Goal: Information Seeking & Learning: Learn about a topic

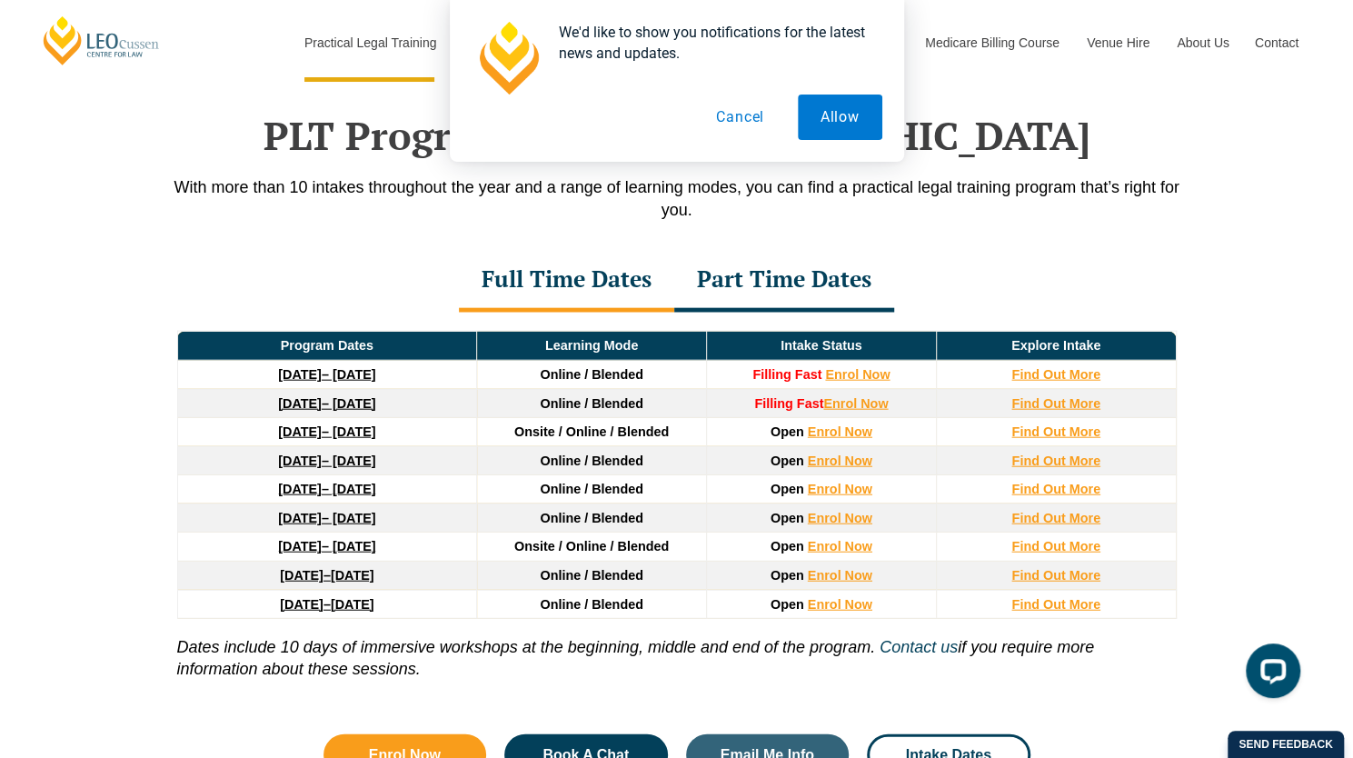
click at [759, 258] on div "Part Time Dates" at bounding box center [784, 281] width 220 height 64
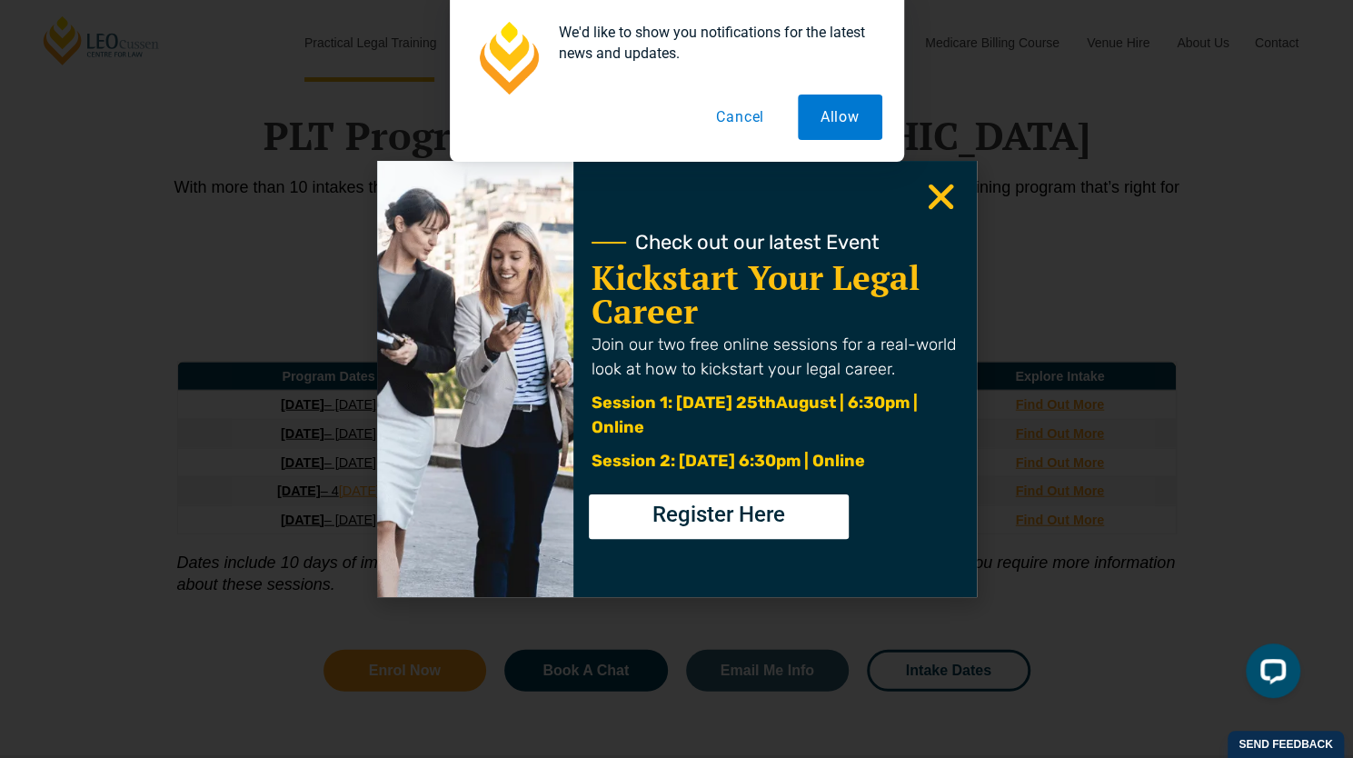
click at [939, 203] on icon "Close" at bounding box center [940, 196] width 35 height 35
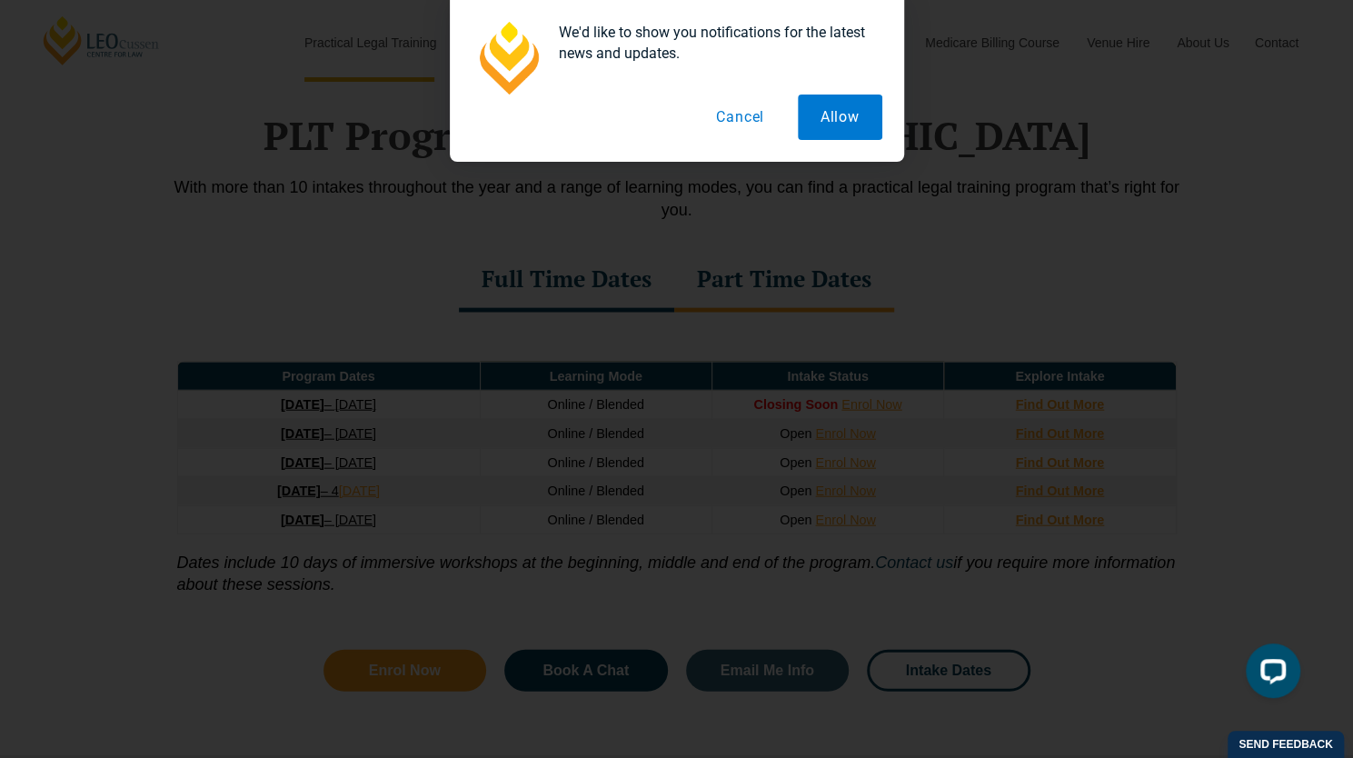
click at [728, 123] on button "Cancel" at bounding box center [740, 116] width 94 height 45
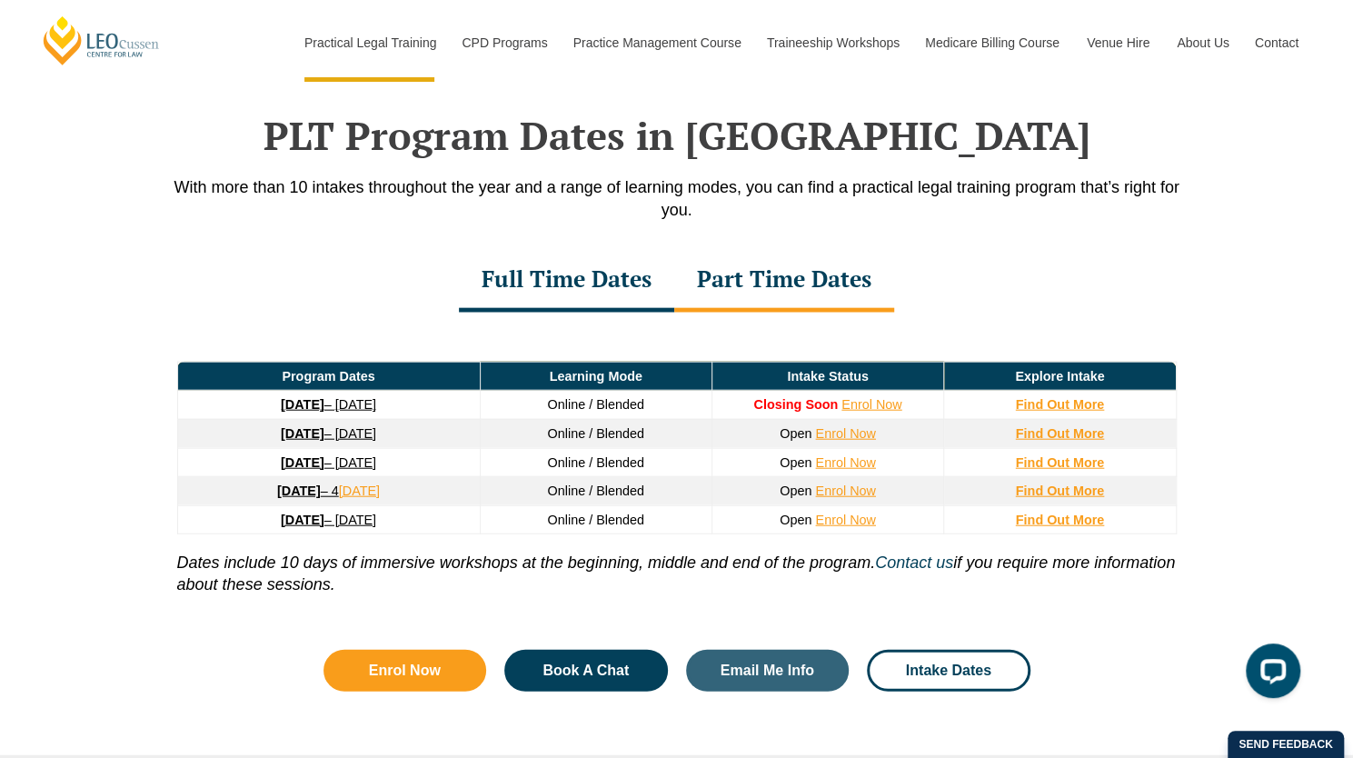
click at [601, 249] on div "Full Time Dates" at bounding box center [566, 281] width 215 height 64
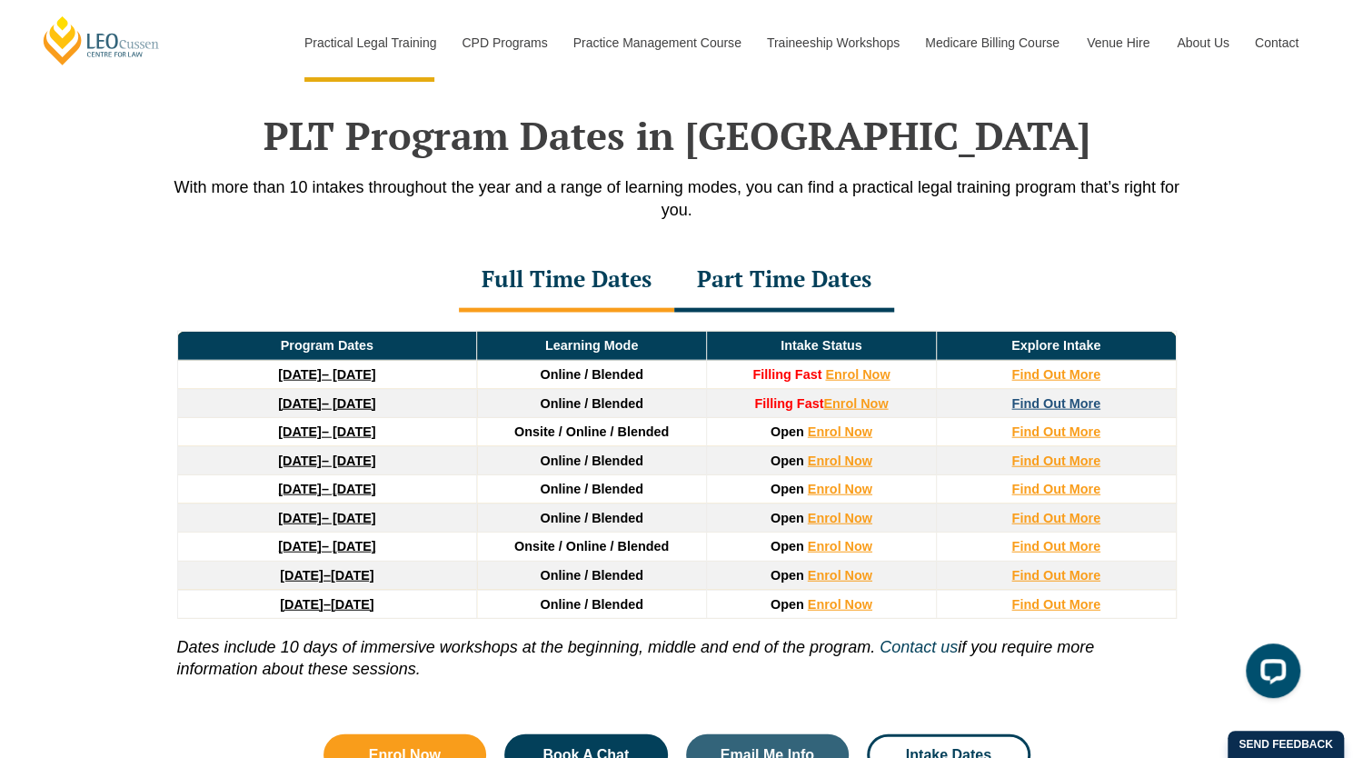
click at [1090, 396] on strong "Find Out More" at bounding box center [1055, 403] width 89 height 15
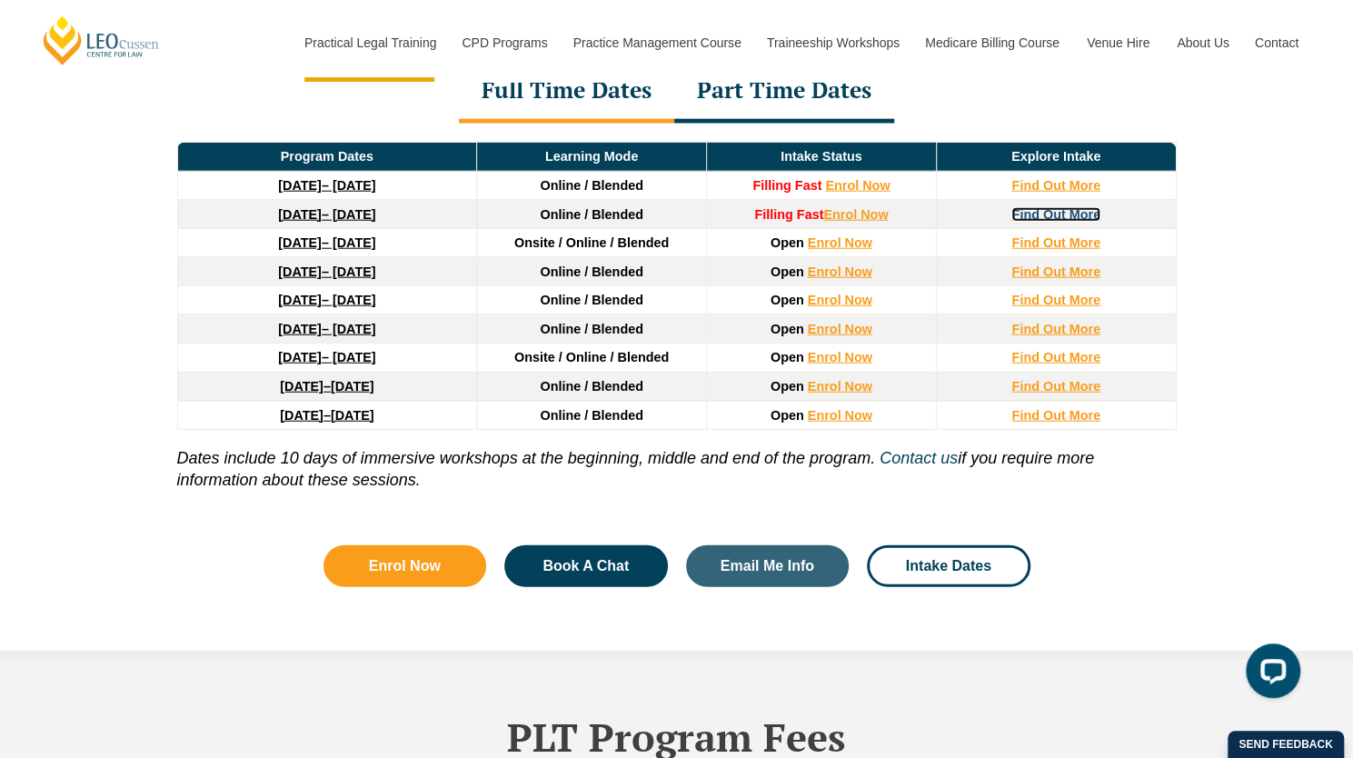
scroll to position [2496, 0]
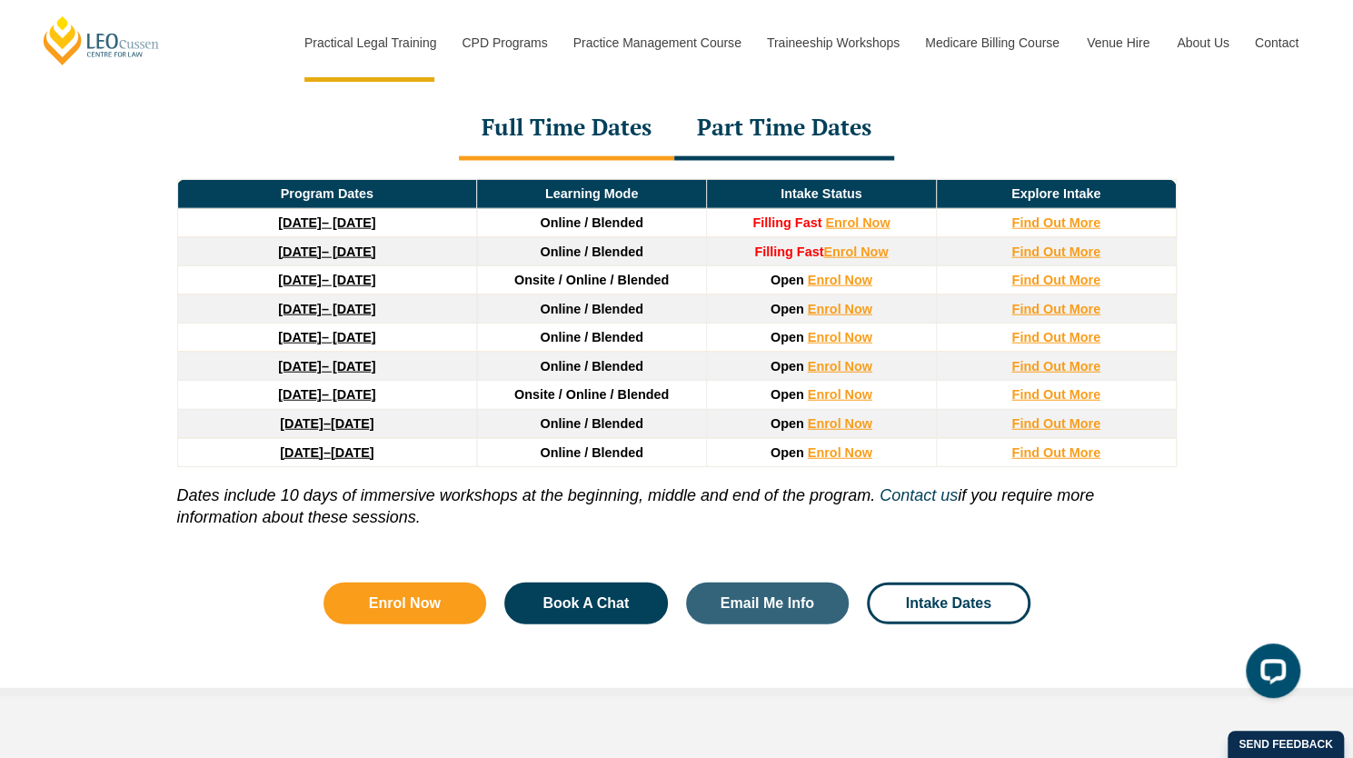
click at [320, 273] on strong "27 January 2026" at bounding box center [300, 280] width 44 height 15
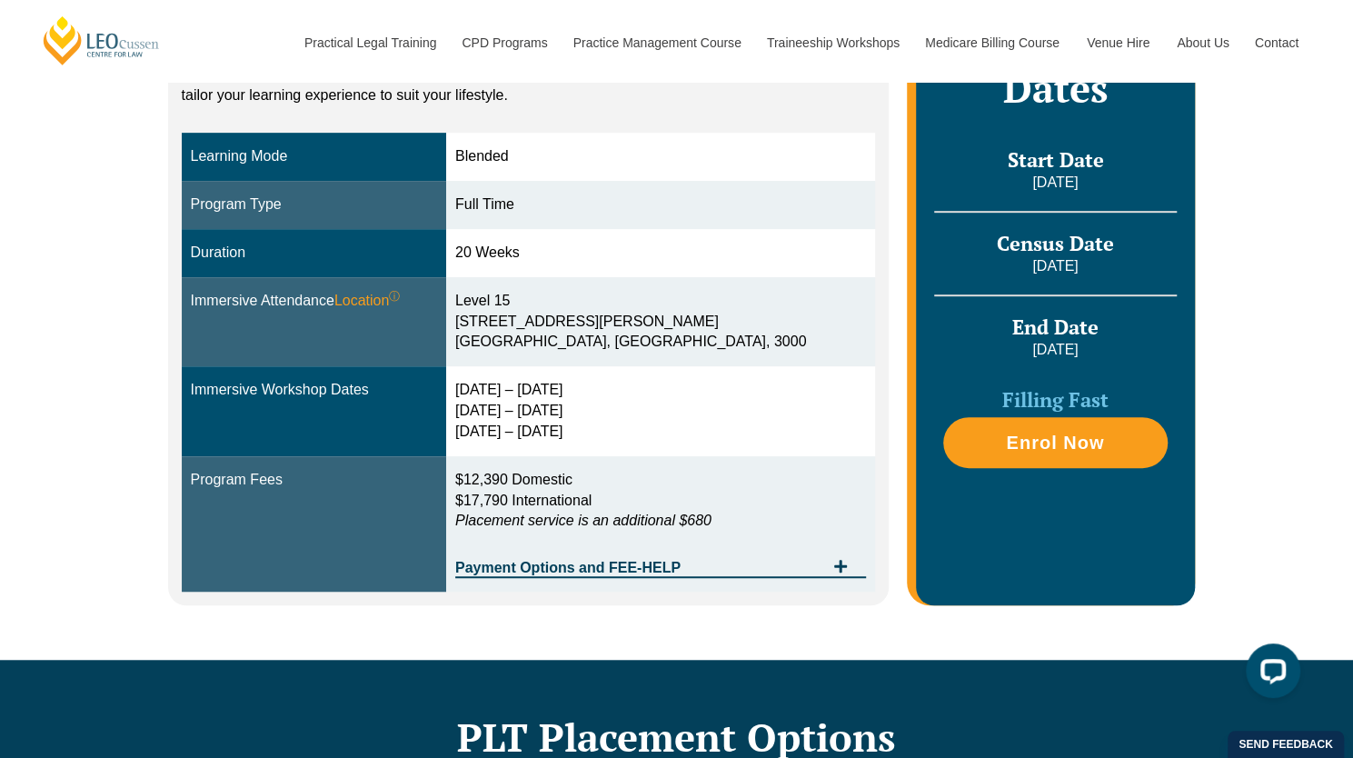
scroll to position [605, 0]
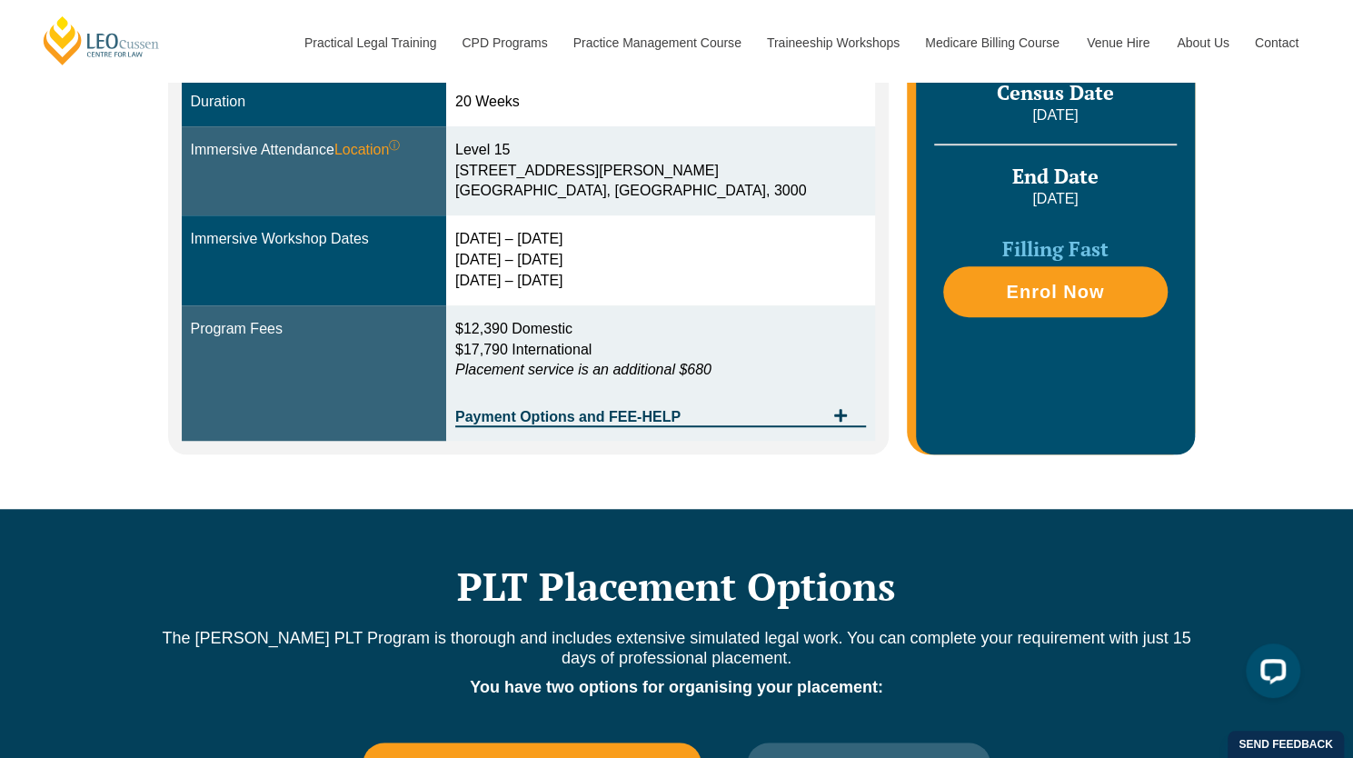
click at [711, 370] on em "Placement service is an additional $680" at bounding box center [583, 369] width 256 height 15
click at [759, 395] on div "Payment Options and FEE-HELP" at bounding box center [660, 408] width 411 height 37
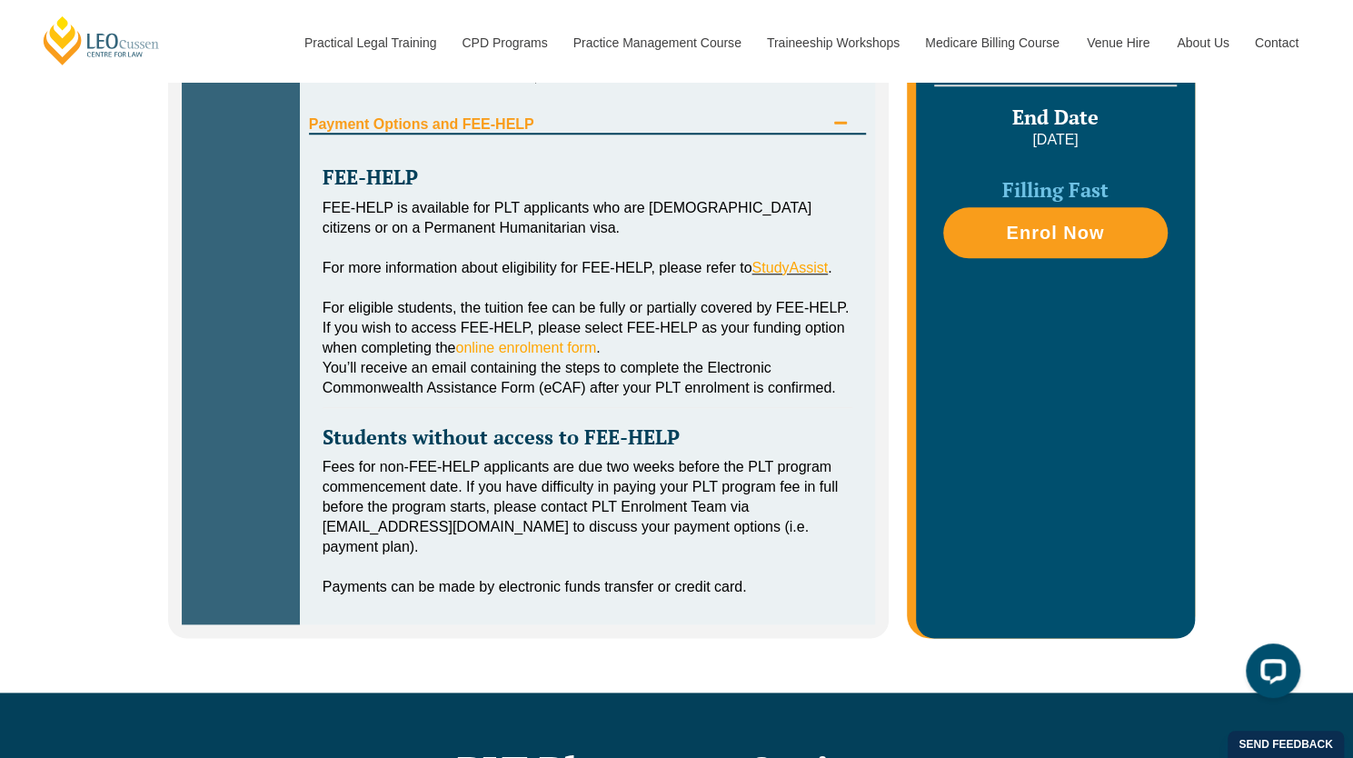
scroll to position [908, 0]
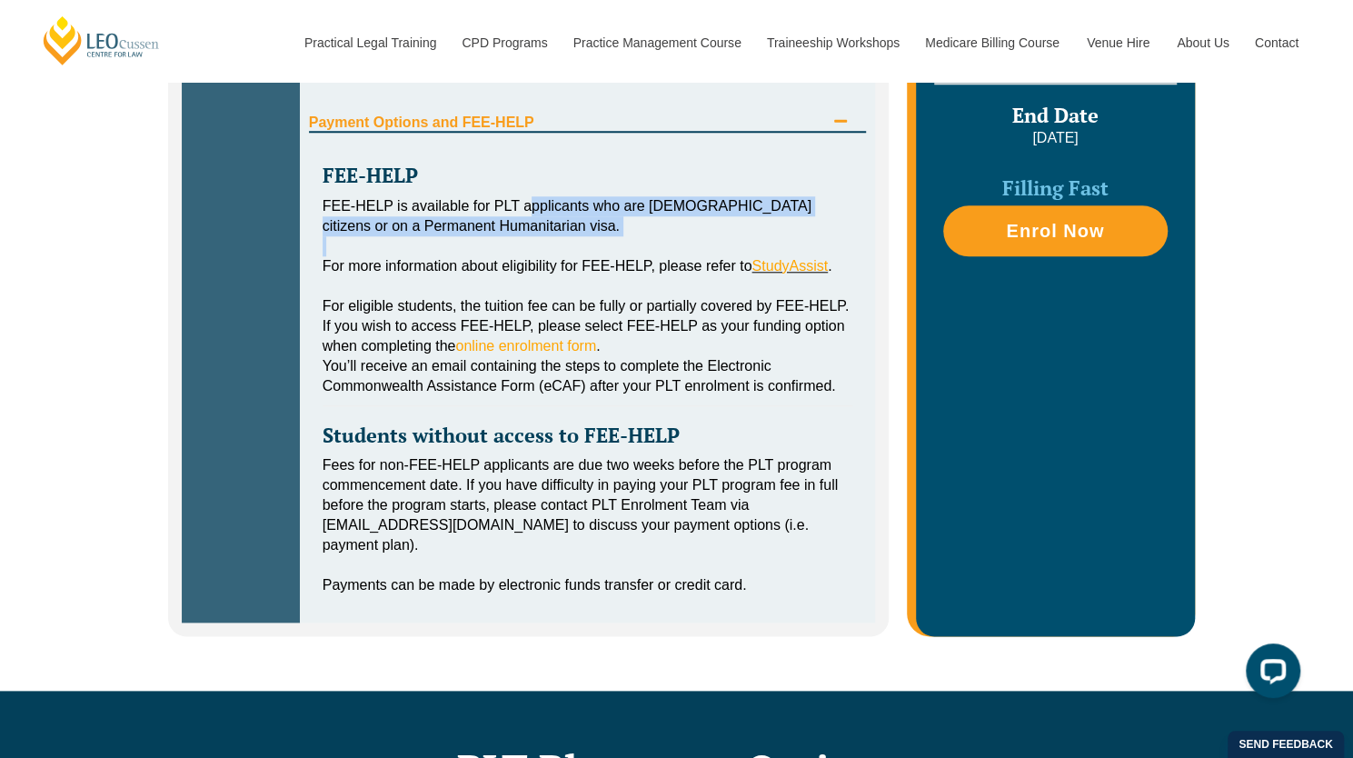
drag, startPoint x: 529, startPoint y: 207, endPoint x: 630, endPoint y: 264, distance: 116.7
click at [630, 264] on div "FEE-HELP FEE-HELP is available for PLT applicants who are Australian citizens o…" at bounding box center [588, 370] width 558 height 475
click at [630, 264] on div "For more information about eligibility for FEE-HELP, please refer to StudyAssis…" at bounding box center [587, 266] width 531 height 20
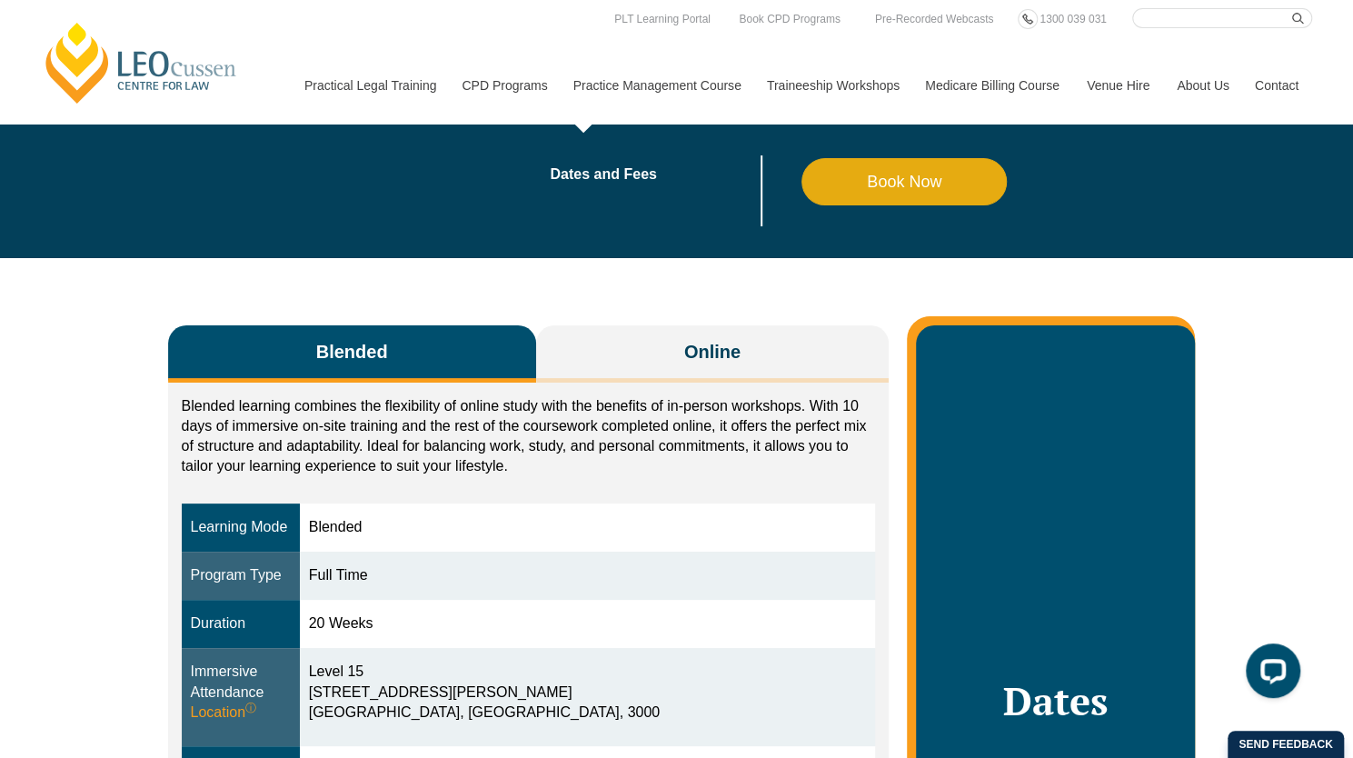
scroll to position [0, 0]
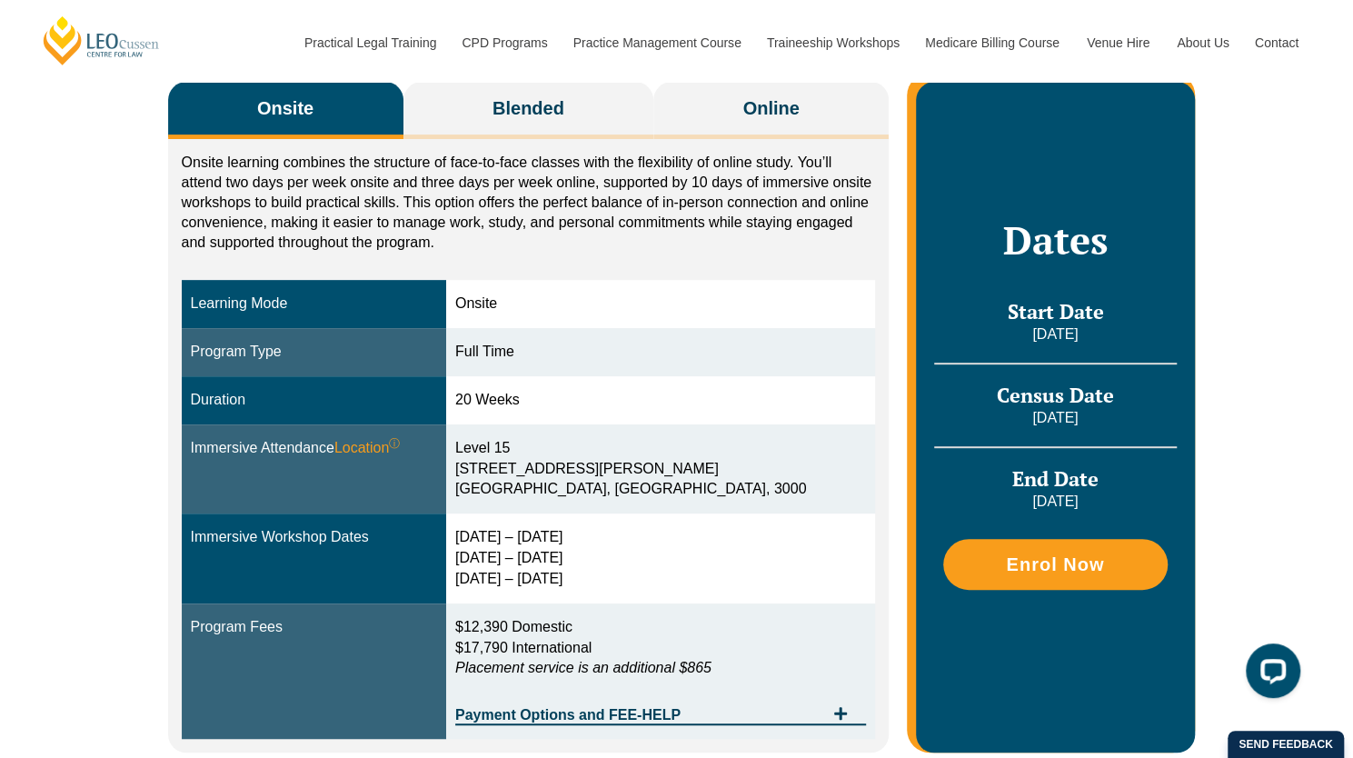
scroll to position [303, 0]
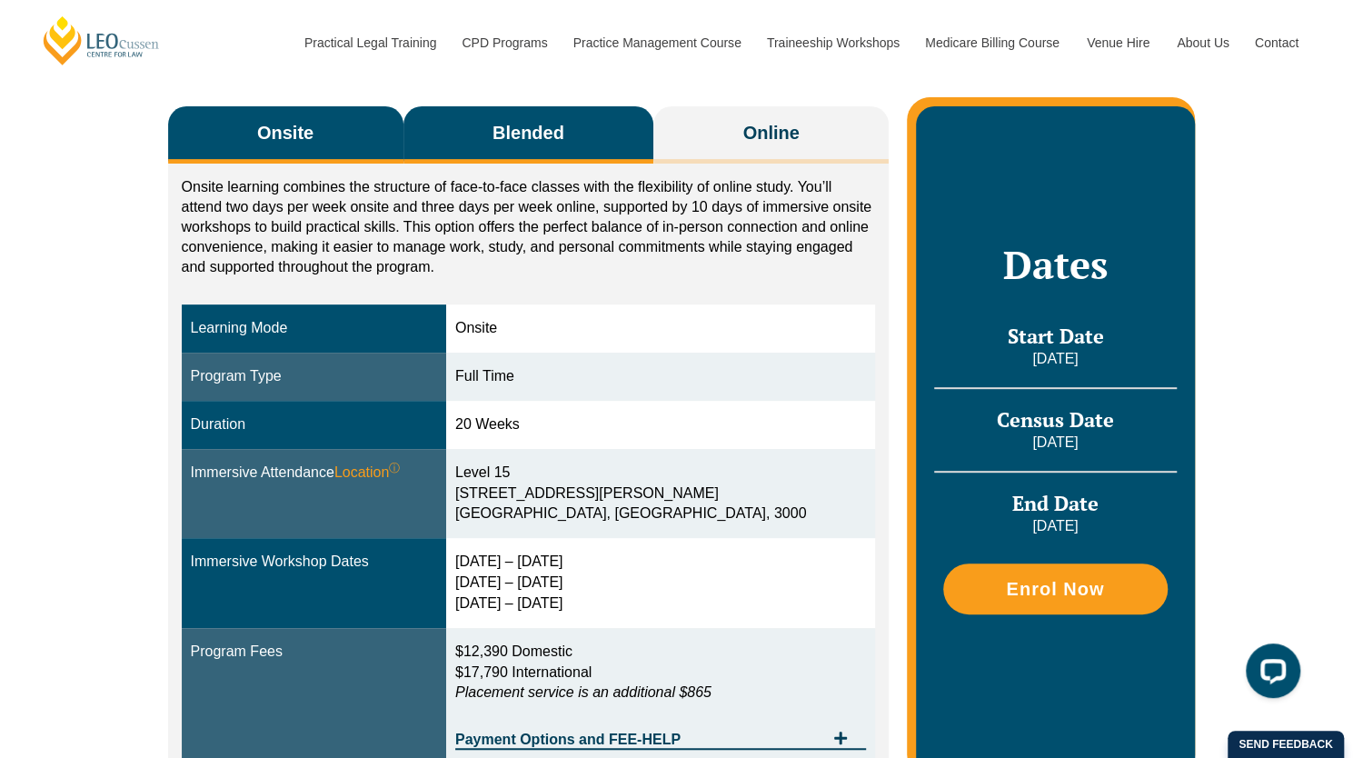
click at [521, 156] on button "Blended" at bounding box center [528, 134] width 251 height 57
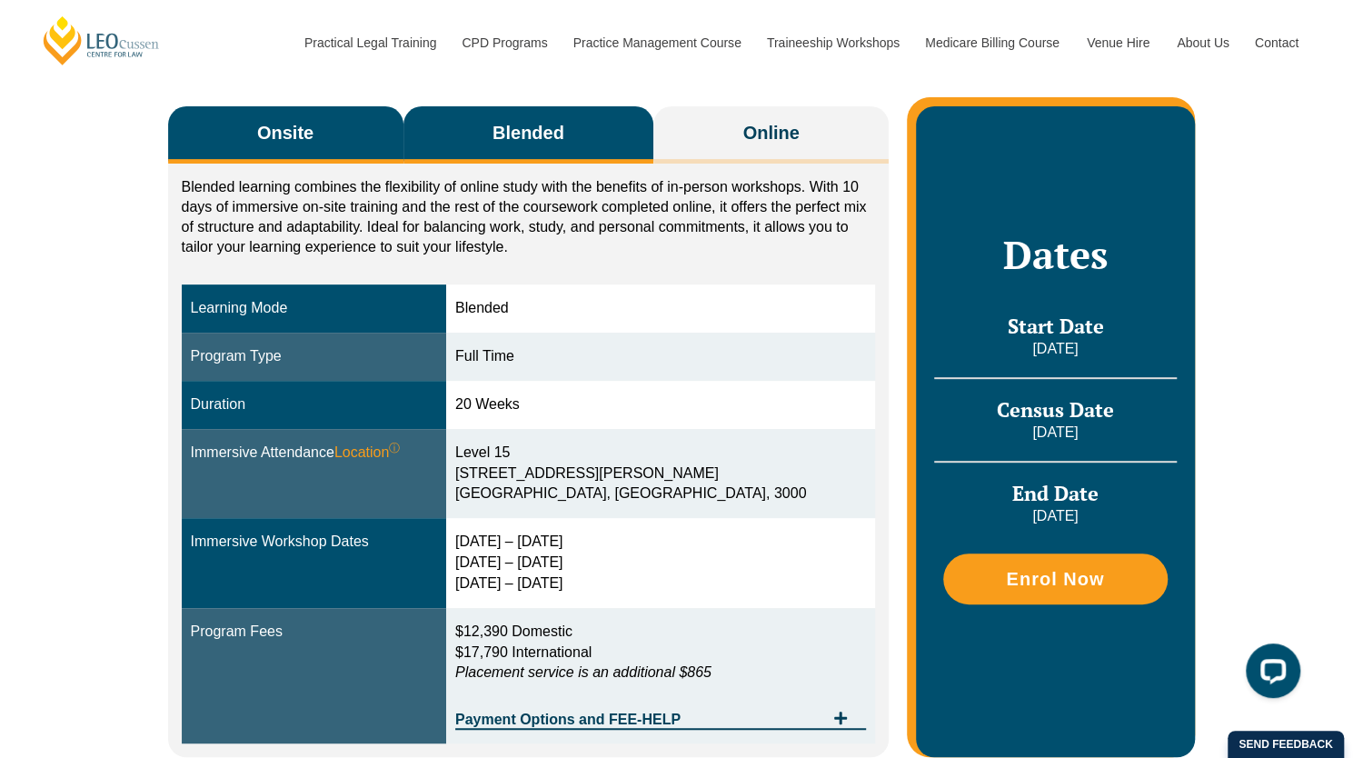
click at [280, 136] on span "Onsite" at bounding box center [285, 132] width 56 height 25
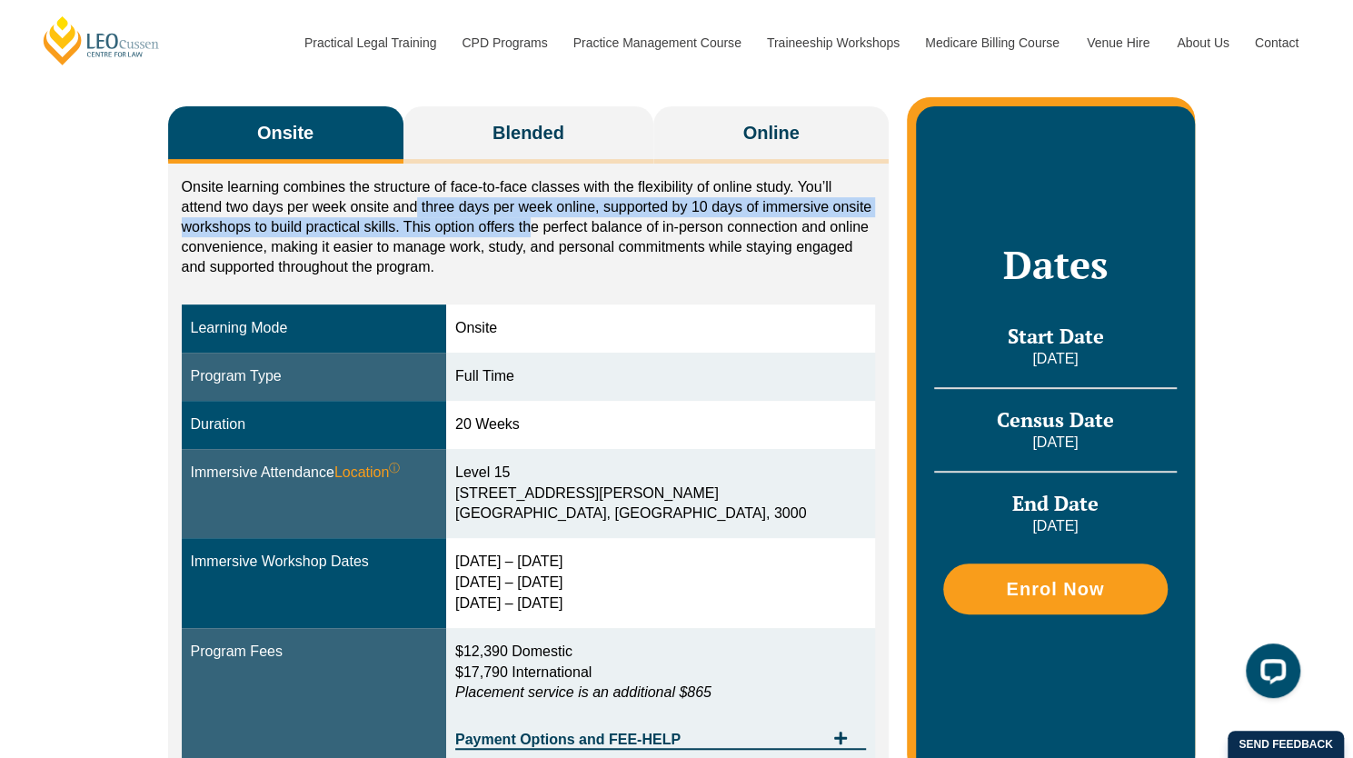
drag, startPoint x: 414, startPoint y: 204, endPoint x: 530, endPoint y: 218, distance: 116.2
click at [530, 218] on p "Onsite learning combines the structure of face-to-face classes with the flexibi…" at bounding box center [529, 227] width 694 height 100
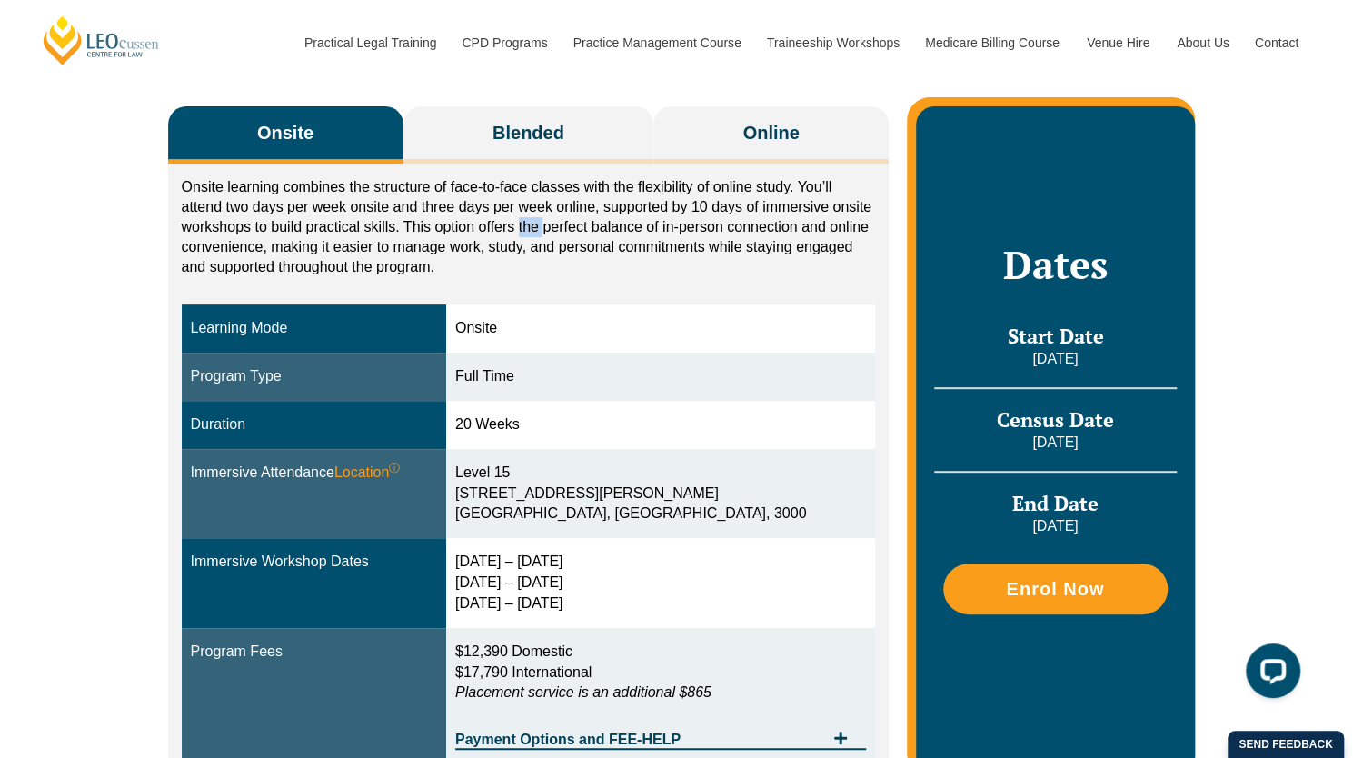
click at [530, 218] on p "Onsite learning combines the structure of face-to-face classes with the flexibi…" at bounding box center [529, 227] width 694 height 100
click at [469, 206] on p "Onsite learning combines the structure of face-to-face classes with the flexibi…" at bounding box center [529, 227] width 694 height 100
